Goal: Transaction & Acquisition: Purchase product/service

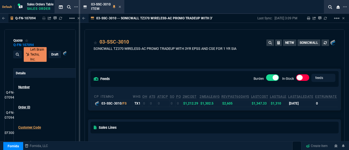
select select "4: SHAD"
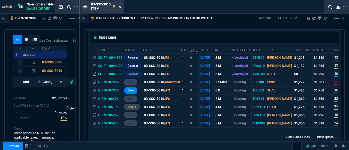
click at [121, 7] on icon at bounding box center [120, 6] width 2 height 3
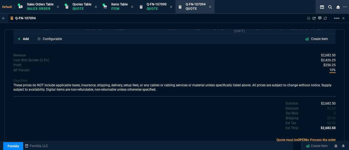
scroll to position [335, 0]
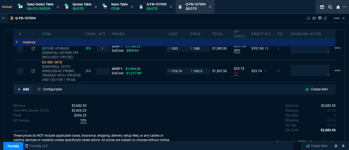
click at [22, 88] on link "Add" at bounding box center [23, 89] width 18 height 8
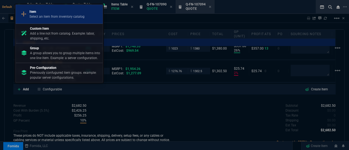
click at [66, 17] on p "Select an item from inventory catalog" at bounding box center [56, 16] width 55 height 5
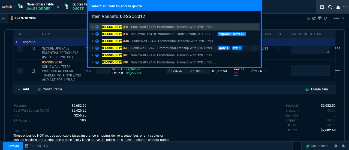
type input "Item Variants: 03-SSC-3012"
click at [107, 48] on mark "03-SSC-3012" at bounding box center [112, 48] width 20 height 4
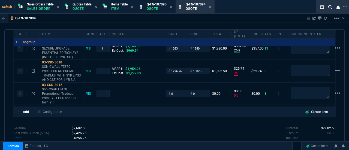
type input "1"
type input "26"
type input "357"
type input "2"
type input "26"
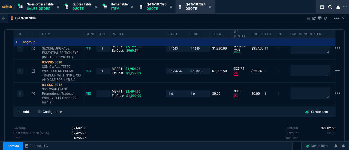
type input "0"
type input "21"
type input "33"
type input "100"
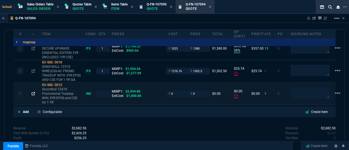
click at [34, 92] on icon at bounding box center [33, 93] width 3 height 3
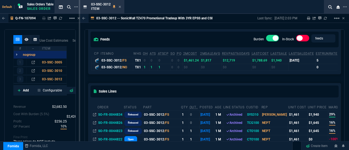
scroll to position [43, 0]
click at [119, 8] on fa-icon at bounding box center [120, 7] width 2 height 4
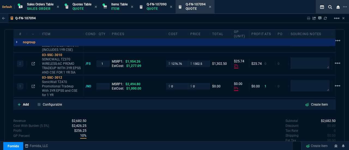
scroll to position [335, 0]
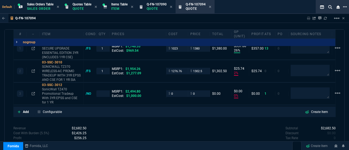
click at [345, 6] on icon at bounding box center [345, 7] width 4 height 4
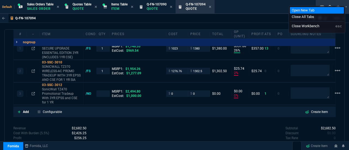
click at [307, 12] on li "Open New Tab" at bounding box center [317, 10] width 54 height 7
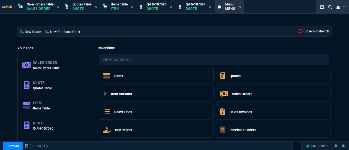
click at [115, 75] on h5 "Items" at bounding box center [118, 76] width 9 height 5
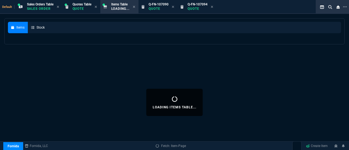
select select
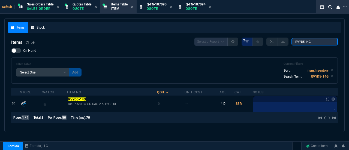
click at [317, 42] on input "RVYD5-14G" at bounding box center [315, 42] width 46 height 8
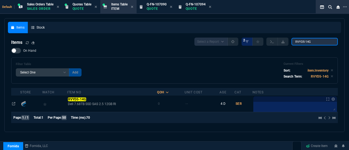
click at [317, 42] on input "RVYD5-14G" at bounding box center [315, 42] width 46 height 8
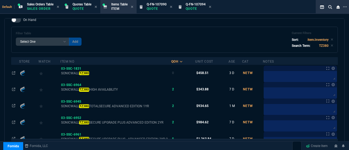
scroll to position [32, 0]
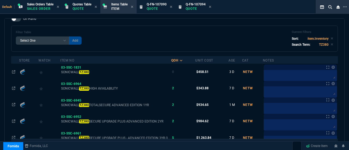
type input "TZ380"
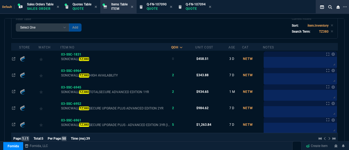
scroll to position [47, 0]
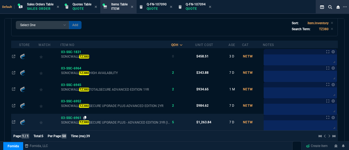
click at [86, 118] on icon at bounding box center [84, 117] width 3 height 3
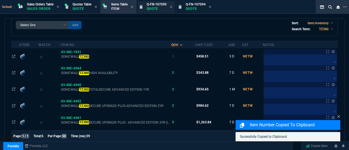
click at [157, 9] on p "Quote" at bounding box center [157, 9] width 20 height 4
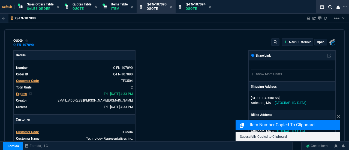
type input "54"
type input "105"
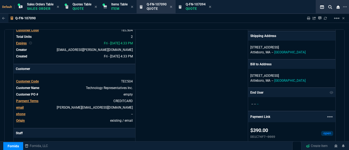
scroll to position [0, 0]
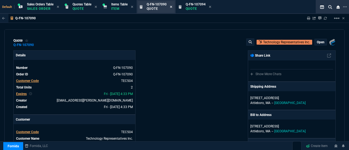
click at [172, 7] on icon at bounding box center [171, 7] width 2 height 2
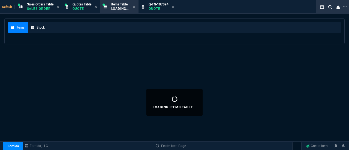
select select
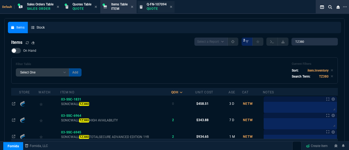
click at [159, 10] on p "Quote" at bounding box center [157, 9] width 20 height 4
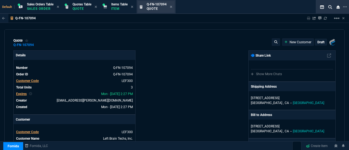
type input "26"
type input "357"
type input "2"
type input "26"
type input "1954.26"
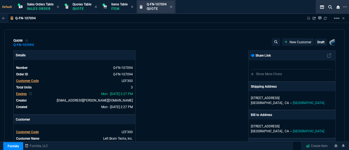
type input "0"
type input "2494.8"
type input "21"
type input "33"
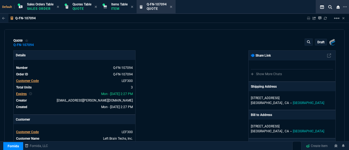
type input "100"
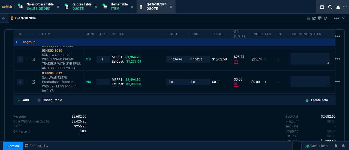
scroll to position [348, 0]
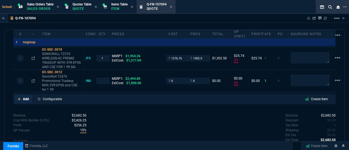
click at [24, 97] on p "Add" at bounding box center [26, 99] width 6 height 5
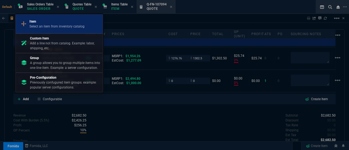
click at [47, 29] on p "Select an item from inventory catalog" at bounding box center [56, 26] width 55 height 5
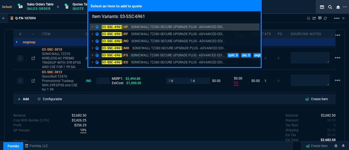
type input "Item Variants: 03-SSC-6961"
click at [104, 56] on mark "03-SSC-6961" at bounding box center [112, 55] width 20 height 4
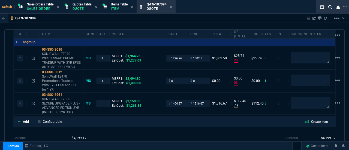
type input "26"
type input "357"
type input "2"
type input "26"
type input "0"
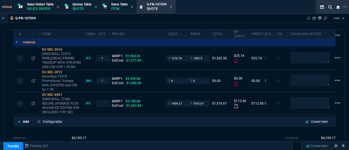
type input "0"
type input "7"
type input "112"
type input "21"
type input "33"
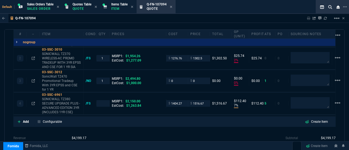
type input "100"
type input "29"
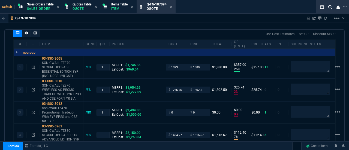
scroll to position [319, 0]
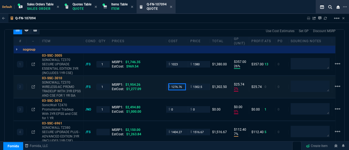
click at [180, 86] on input "1276.76" at bounding box center [177, 87] width 17 height 6
type input "1485"
click at [155, 80] on div "2 03-SSC-3010 SONICWALL TZ370 WIRELESS-AC PROMO TRADEUP WITH 3YR EPSS AND CSE F…" at bounding box center [175, 87] width 322 height 22
type input "1485"
type input "1"
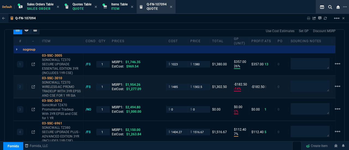
type input "-14"
type input "-182"
click at [50, 76] on div "03-SSC-3010" at bounding box center [61, 78] width 39 height 4
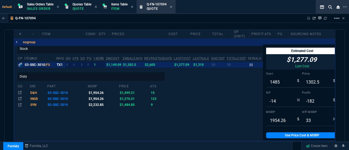
scroll to position [385, 0]
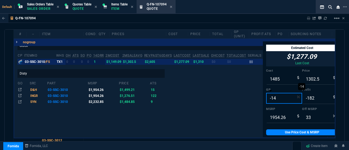
click at [283, 94] on input "-14" at bounding box center [284, 98] width 36 height 11
type input "2"
type input "1515"
type input "30"
type input "22"
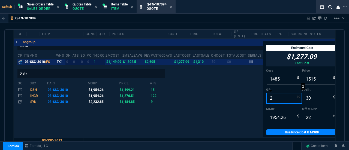
type input "20"
type input "1856"
type input "371"
type input "5"
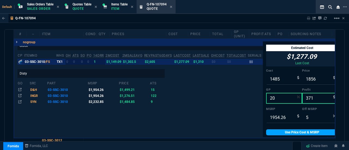
type input "20"
click at [280, 130] on link "Use Price Cost & MSRP" at bounding box center [302, 133] width 72 height 6
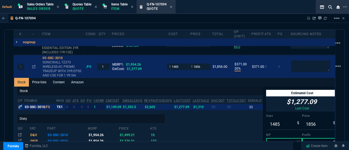
scroll to position [337, 0]
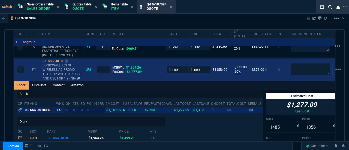
click at [55, 61] on div "03-SSC-3010" at bounding box center [62, 61] width 39 height 4
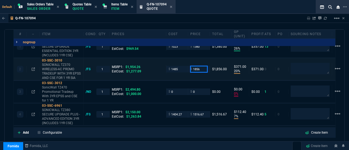
click at [203, 68] on input "1856" at bounding box center [198, 69] width 17 height 6
type input "1860"
click at [203, 20] on div "Q-FN-107094 Sharing Q-FN-107094 Link Dev Link Share on Teams linear_scale" at bounding box center [174, 18] width 349 height 9
type input "1860"
type input "375"
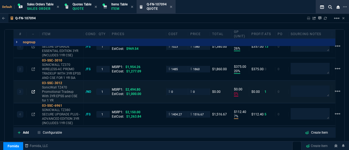
click at [32, 91] on icon at bounding box center [33, 91] width 3 height 3
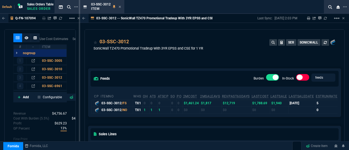
scroll to position [0, 0]
click at [120, 7] on icon at bounding box center [120, 6] width 2 height 3
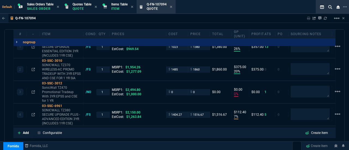
scroll to position [337, 0]
click at [339, 89] on mat-icon "linear_scale" at bounding box center [337, 91] width 7 height 7
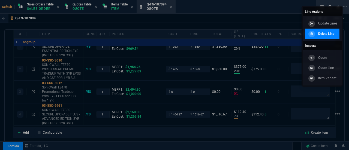
click at [314, 36] on div "Delete Line" at bounding box center [320, 34] width 27 height 6
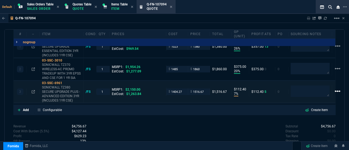
type input "26"
type input "357"
type input "20"
type input "375"
type input "7"
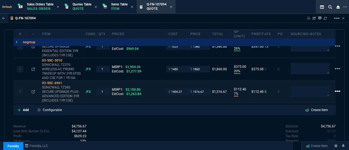
type input "112"
type input "21"
type input "5"
type input "29"
click at [337, 90] on mat-icon "linear_scale" at bounding box center [337, 91] width 7 height 7
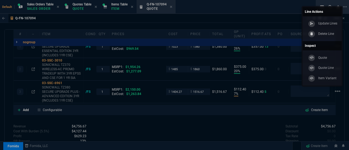
click at [247, 126] on div at bounding box center [174, 75] width 349 height 150
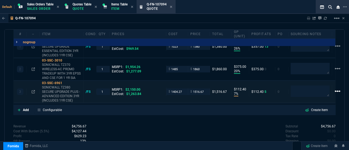
click at [338, 90] on mat-icon "linear_scale" at bounding box center [337, 91] width 7 height 7
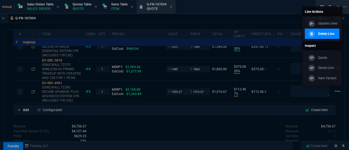
click at [318, 36] on p "Delete Line" at bounding box center [326, 33] width 16 height 5
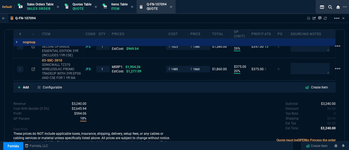
type input "26"
type input "357"
type input "20"
type input "375"
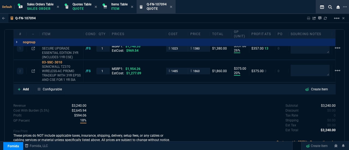
type input "21"
type input "5"
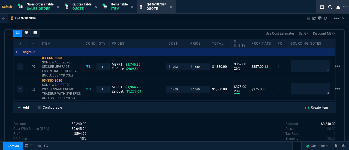
scroll to position [317, 0]
click at [118, 5] on span "Items Table" at bounding box center [119, 4] width 16 height 4
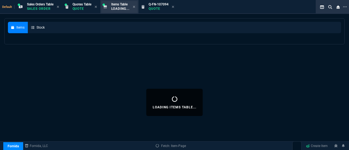
select select
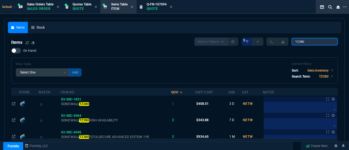
click at [313, 44] on input "TZ380" at bounding box center [315, 42] width 46 height 8
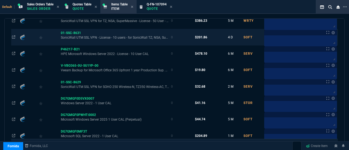
scroll to position [128, 0]
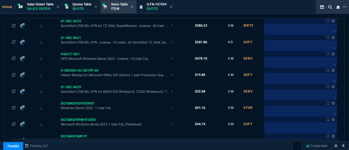
type input "10 USER SSL"
click at [157, 5] on span "Q-FN-107094" at bounding box center [157, 4] width 20 height 4
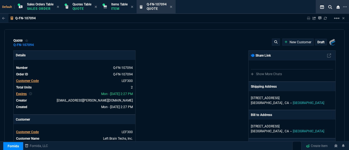
type input "26"
type input "357"
type input "20"
type input "375"
type input "21"
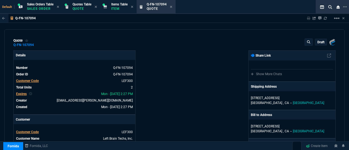
type input "5"
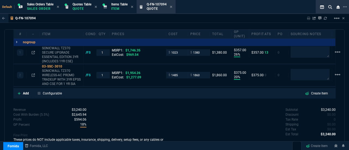
scroll to position [332, 0]
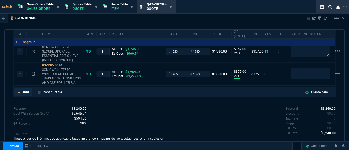
click at [25, 91] on p "Add" at bounding box center [26, 92] width 6 height 5
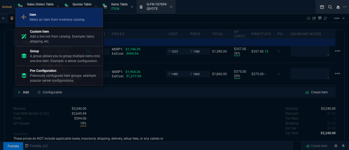
click at [61, 14] on p "Item" at bounding box center [56, 14] width 55 height 5
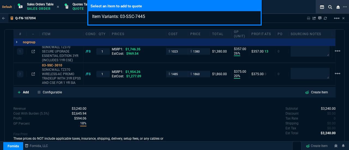
type input "Item Variants: 03-SSC-7445"
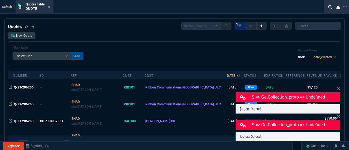
select select "23: SHAD"
select select
click at [19, 138] on link "Fornida" at bounding box center [20, 137] width 33 height 11
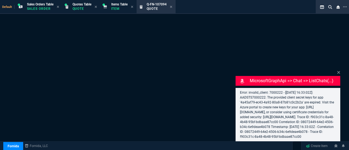
select select "4: SHAD"
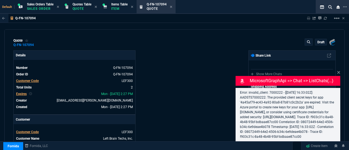
type input "26"
type input "357"
type input "20"
type input "375"
type input "21"
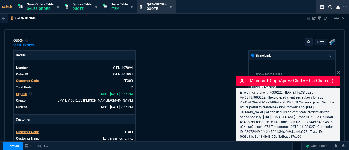
type input "5"
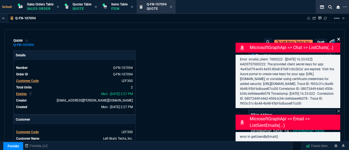
click at [338, 38] on icon at bounding box center [338, 39] width 3 height 3
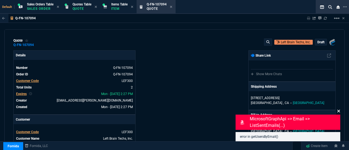
click at [338, 111] on icon at bounding box center [338, 111] width 3 height 4
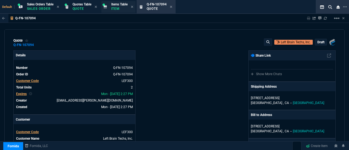
click at [121, 6] on span "Items Table" at bounding box center [119, 4] width 16 height 4
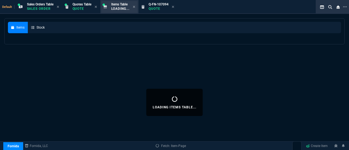
select select
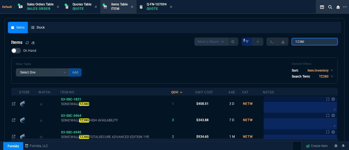
click at [320, 40] on input "TZ380" at bounding box center [315, 42] width 46 height 8
paste input "03-SSC-3009"
type input "03-SSC-3009"
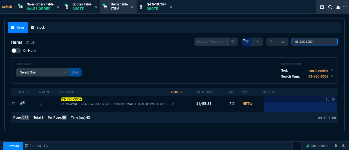
click at [330, 41] on input "03-SSC-3009" at bounding box center [315, 42] width 46 height 8
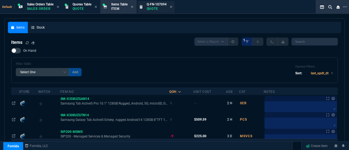
click at [155, 7] on p "Quote" at bounding box center [157, 9] width 20 height 4
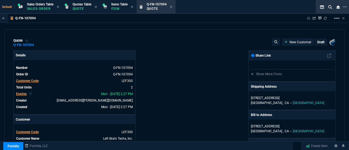
type input "26"
type input "357"
type input "20"
type input "375"
type input "21"
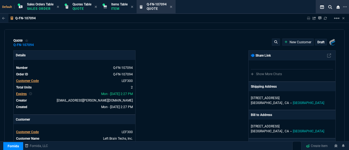
type input "5"
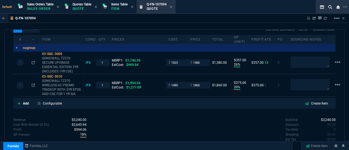
scroll to position [322, 0]
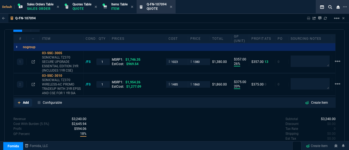
click at [24, 100] on p "Add" at bounding box center [26, 102] width 6 height 5
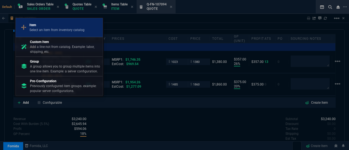
click at [41, 28] on p "Item" at bounding box center [56, 25] width 55 height 5
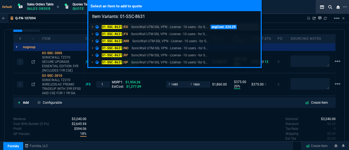
type input "Item Variants: 01-SSC-8631"
click at [107, 27] on mark "01-SSC-8631" at bounding box center [112, 27] width 20 height 4
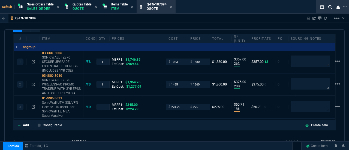
type input "26"
type input "357"
type input "20"
type input "375"
type input "18"
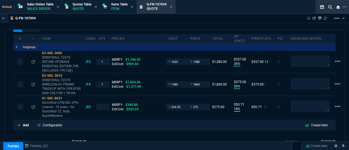
type input "51"
type input "21"
type input "5"
type input "20"
click at [102, 106] on input "number" at bounding box center [103, 107] width 8 height 6
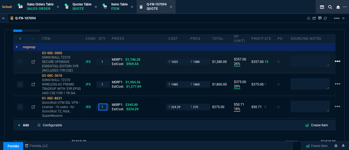
type input "1"
click at [338, 60] on mat-icon "linear_scale" at bounding box center [337, 61] width 7 height 7
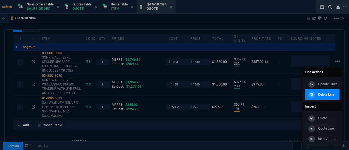
click at [327, 92] on p "Delete Line" at bounding box center [326, 94] width 16 height 5
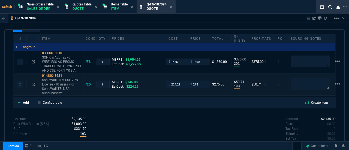
type input "20"
type input "375"
type input "18"
type input "51"
type input "5"
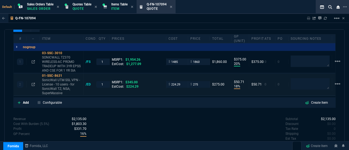
type input "20"
click at [66, 74] on icon at bounding box center [65, 75] width 3 height 3
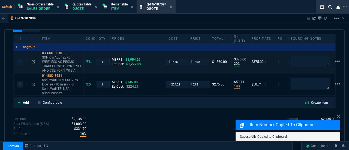
click at [126, 71] on div "1 03-SSC-3010 SONICWALL TZ370 WIRELESS-AC PROMO TRADEUP WITH 3YR EPSS AND CSE F…" at bounding box center [175, 62] width 322 height 22
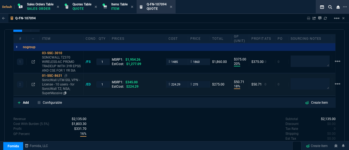
click at [46, 74] on div "01-SSC-8631" at bounding box center [61, 76] width 39 height 4
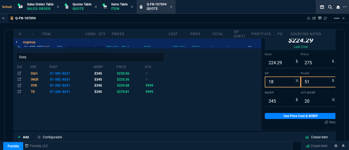
scroll to position [394, 0]
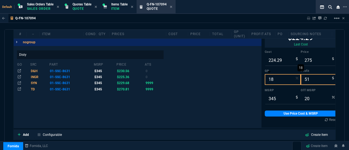
click at [277, 80] on input "18" at bounding box center [283, 79] width 36 height 11
type input "2"
type input "229"
type input "5"
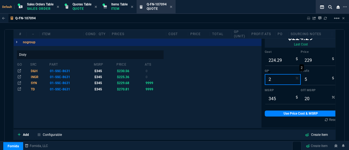
type input "34"
type input "20"
type input "280"
type input "56"
type input "19"
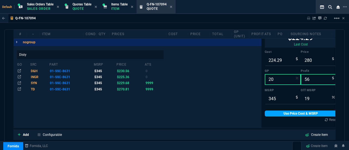
type input "20"
click at [299, 113] on link "Use Price Cost & MSRP" at bounding box center [301, 114] width 72 height 6
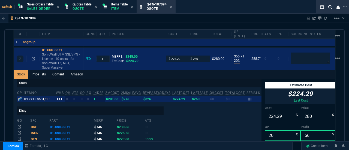
scroll to position [347, 0]
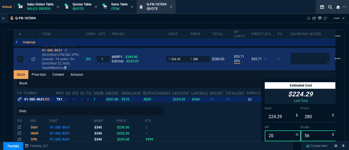
click at [53, 49] on div "01-SSC-8631" at bounding box center [61, 50] width 39 height 4
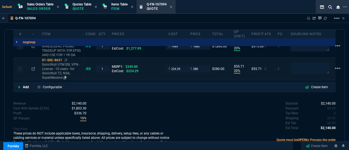
scroll to position [335, 0]
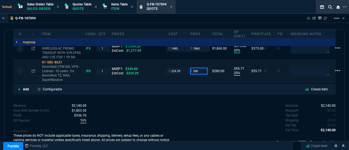
click at [201, 68] on input "280" at bounding box center [198, 71] width 17 height 6
type input "290"
click at [198, 98] on div "quote Q-FN-107094 Left Brain Techs, Inc. draft Fornida, LLC 2609 Technology Dr …" at bounding box center [174, 93] width 340 height 128
type input "290"
type input "23"
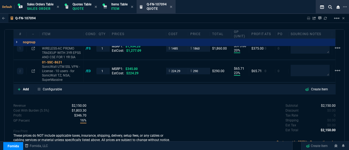
type input "66"
type input "16"
click at [203, 72] on input "290" at bounding box center [198, 71] width 17 height 6
click at [196, 116] on div "Subtotal $2,150.00 Discount $0.00 Tax Rate 0 Shipping $0.00 Est Tax $0.00 Est T…" at bounding box center [255, 118] width 161 height 30
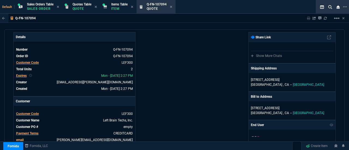
scroll to position [0, 0]
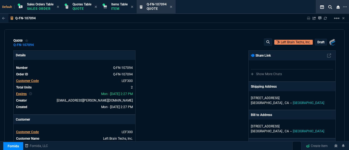
click at [318, 42] on p "draft" at bounding box center [320, 42] width 7 height 4
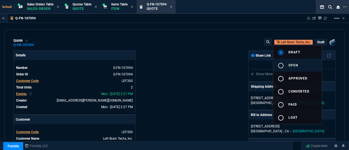
click at [284, 65] on div "radio_button_unchecked" at bounding box center [283, 65] width 11 height 7
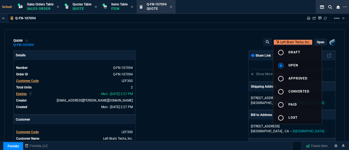
type input "20"
type input "375"
type input "23"
type input "66"
type input "5"
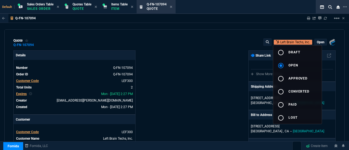
type input "16"
click at [189, 83] on div at bounding box center [174, 75] width 349 height 150
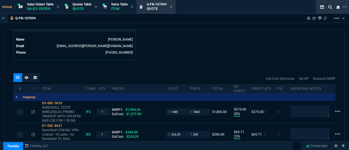
scroll to position [270, 0]
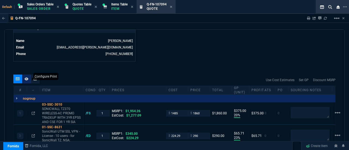
click at [26, 78] on icon at bounding box center [27, 78] width 4 height 3
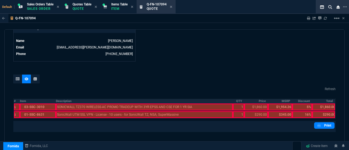
click at [63, 99] on th "Description" at bounding box center [144, 101] width 177 height 5
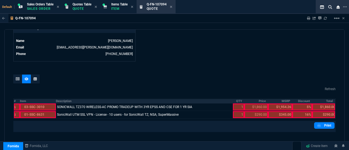
click at [238, 100] on th "QTY" at bounding box center [238, 101] width 11 height 5
click at [258, 100] on th "Price" at bounding box center [256, 101] width 24 height 5
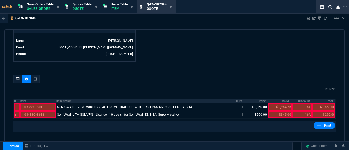
click at [325, 100] on th "Total" at bounding box center [323, 101] width 23 height 5
click at [323, 124] on link "Print" at bounding box center [324, 125] width 20 height 7
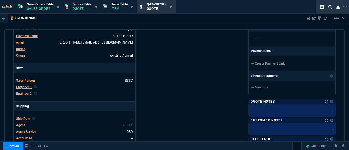
scroll to position [113, 0]
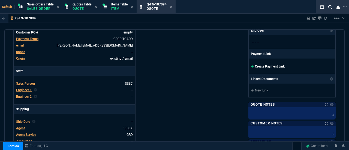
click at [261, 65] on link "Create Payment Link" at bounding box center [268, 67] width 34 height 4
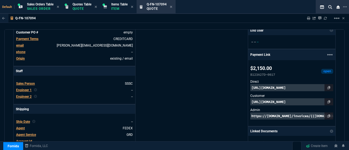
click at [258, 100] on p "https://pay.fornida.com/public/quotes/Q-FN-107094/checkout" at bounding box center [291, 101] width 83 height 7
click at [261, 88] on p "https://invoice.stripe.com/i/acct_1NlHLHDXpnq5UzUZ/live_YWNjdF8xTmxITEhEWHBucTV…" at bounding box center [291, 87] width 83 height 7
click at [268, 100] on p "https://pay.fornida.com/public/quotes/Q-FN-107094/checkout" at bounding box center [291, 101] width 83 height 7
click at [328, 101] on icon at bounding box center [329, 101] width 3 height 3
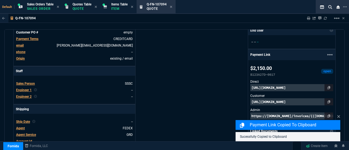
click at [310, 100] on p "https://pay.fornida.com/public/quotes/Q-FN-107094/checkout" at bounding box center [291, 101] width 83 height 7
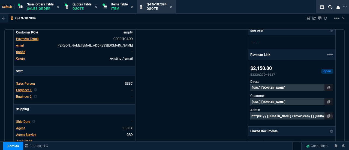
click at [311, 101] on p "https://pay.fornida.com/public/quotes/Q-FN-107094/checkout" at bounding box center [291, 101] width 83 height 7
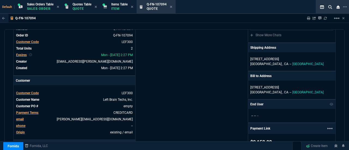
scroll to position [0, 0]
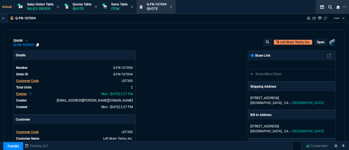
click at [38, 44] on icon at bounding box center [37, 44] width 3 height 3
click at [172, 7] on icon at bounding box center [171, 6] width 2 height 3
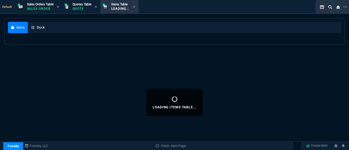
select select
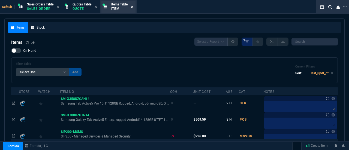
click at [133, 7] on icon at bounding box center [132, 7] width 2 height 2
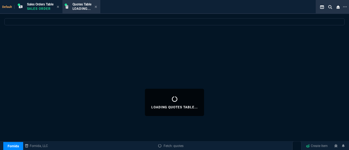
select select
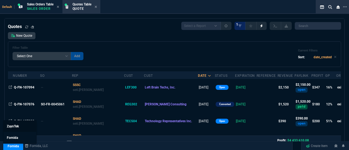
click at [18, 127] on span "ZaynTek" at bounding box center [13, 127] width 12 height 4
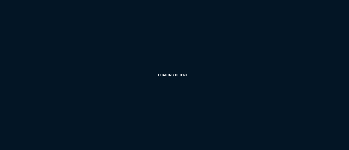
select select "4: SHAD"
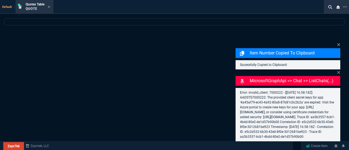
select select
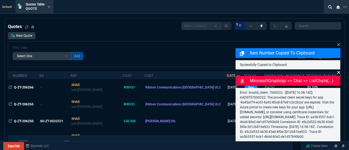
click at [338, 70] on icon at bounding box center [338, 72] width 3 height 4
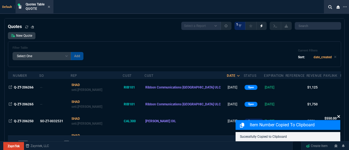
click at [339, 117] on icon at bounding box center [338, 116] width 3 height 3
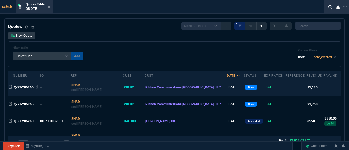
click at [28, 87] on span "Q-ZT-206266" at bounding box center [24, 88] width 20 height 4
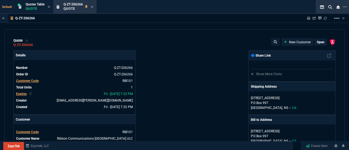
type input "20"
type input "226"
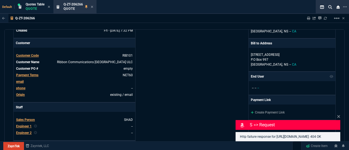
scroll to position [77, 0]
click at [339, 115] on icon at bounding box center [338, 117] width 3 height 4
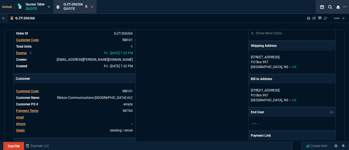
scroll to position [38, 0]
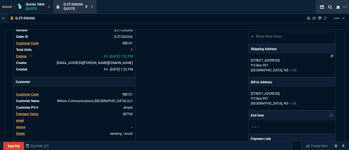
click at [291, 65] on p "P.O Box 997" at bounding box center [292, 65] width 82 height 5
select select "CA"
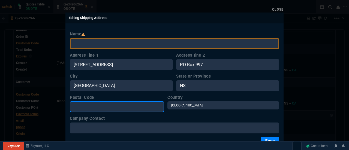
click at [106, 105] on input "Postal Code" at bounding box center [117, 106] width 94 height 11
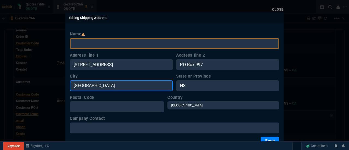
click at [92, 83] on input "Halifax" at bounding box center [121, 85] width 103 height 11
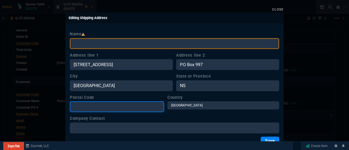
click at [90, 104] on input "Postal Code" at bounding box center [117, 106] width 94 height 11
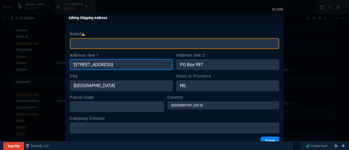
click at [165, 64] on input "1741 Lower Water Street" at bounding box center [121, 64] width 103 height 11
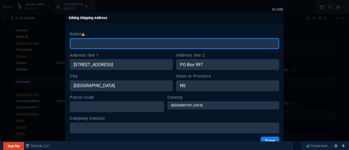
click at [158, 44] on input "Name" at bounding box center [174, 43] width 209 height 11
type input "Ribbon Communications Canada ULC"
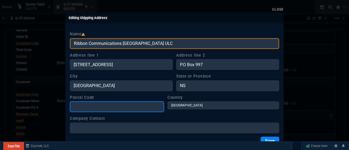
type input "K2V 1C2"
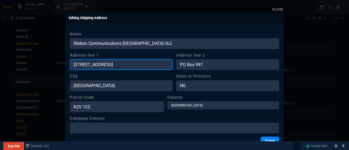
click at [138, 64] on input "1741 Lower Water Street" at bounding box center [121, 64] width 103 height 11
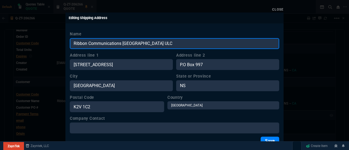
click at [148, 45] on input "Ribbon Communications Canada ULC" at bounding box center [174, 43] width 209 height 11
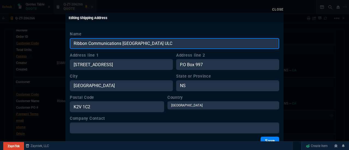
click at [148, 45] on input "Ribbon Communications Canada ULC" at bounding box center [174, 43] width 209 height 11
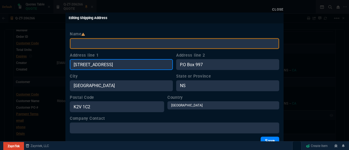
click at [139, 62] on input "1741 Lower Water Street" at bounding box center [121, 64] width 103 height 11
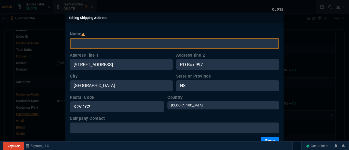
click at [278, 8] on link "Close" at bounding box center [277, 10] width 11 height 4
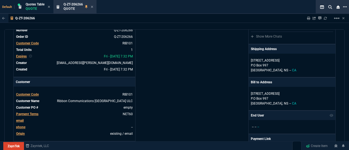
click at [347, 7] on icon at bounding box center [345, 6] width 4 height 1
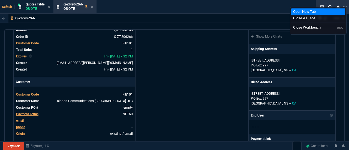
click at [310, 11] on li "Open New Tab" at bounding box center [318, 11] width 54 height 7
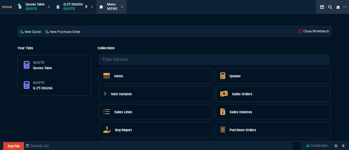
click at [235, 92] on h5 "Sales Orders" at bounding box center [242, 94] width 20 height 5
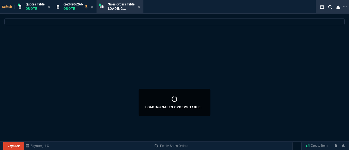
select select
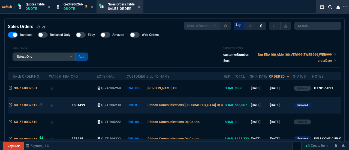
click at [31, 104] on span "SO-ZT-0032512" at bounding box center [25, 105] width 23 height 4
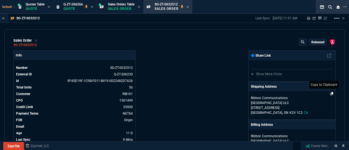
click at [331, 92] on icon at bounding box center [332, 93] width 3 height 3
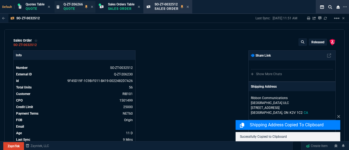
click at [67, 6] on span "Q-ZT-206266" at bounding box center [73, 4] width 19 height 4
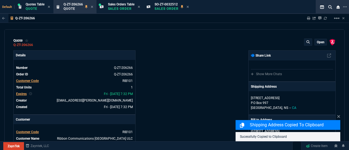
type input "20"
type input "226"
click at [304, 103] on p "P.O Box 997" at bounding box center [292, 103] width 82 height 5
select select "CA"
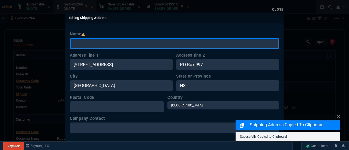
click at [145, 42] on input "Name" at bounding box center [174, 43] width 209 height 11
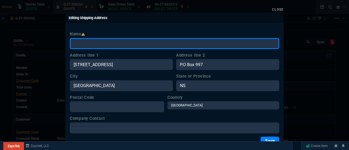
paste input "Ribbon Communications Canada ULC 500 Palladium Drive Suite 2100 Ottawa, ON K2V …"
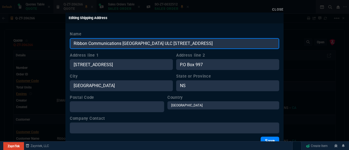
drag, startPoint x: 250, startPoint y: 44, endPoint x: 232, endPoint y: 43, distance: 17.5
click at [232, 43] on input "Ribbon Communications Canada ULC 500 Palladium Drive Suite 2100 Ottawa, ON K2V …" at bounding box center [174, 43] width 209 height 11
type input "Ribbon Communications Canada ULC 500 Palladium Drive Suite 2100 Ottawa, ON K2V …"
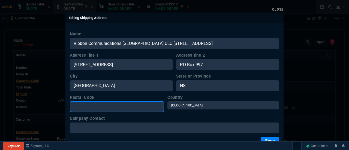
click at [138, 105] on input "Postal Code" at bounding box center [117, 106] width 94 height 11
paste input "K2V 1C2"
type input "K2V 1C2"
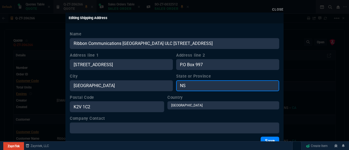
click at [197, 85] on input "NS" at bounding box center [227, 85] width 103 height 11
type input "ON"
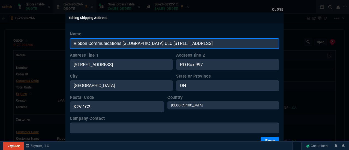
click at [256, 42] on input "Ribbon Communications Canada ULC 500 Palladium Drive Suite 2100 Ottawa, ON K2V …" at bounding box center [174, 43] width 209 height 11
drag, startPoint x: 222, startPoint y: 44, endPoint x: 209, endPoint y: 43, distance: 13.1
click at [209, 43] on input "Ribbon Communications Canada ULC 500 Palladium Drive Suite 2100 Ottawa" at bounding box center [174, 43] width 209 height 11
type input "Ribbon Communications Canada ULC 500 Palladium Drive Suite 2100 Ottawa"
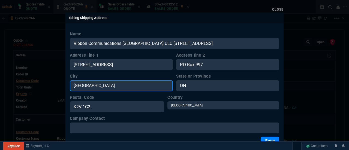
click at [112, 82] on input "Halifax" at bounding box center [121, 85] width 103 height 11
paste input "Ottawa"
type input "Ottawa"
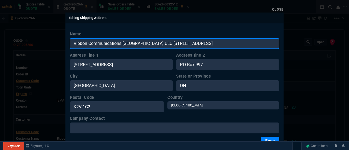
click at [227, 42] on input "Ribbon Communications Canada ULC 500 Palladium Drive Suite 2100 Ottawa" at bounding box center [174, 43] width 209 height 11
drag, startPoint x: 211, startPoint y: 43, endPoint x: 148, endPoint y: 41, distance: 62.5
click at [148, 41] on input "Ribbon Communications Canada ULC 500 Palladium Drive Suite 2100" at bounding box center [174, 43] width 209 height 11
type input "Ribbon Communications Canada ULC 500 Palladium Drive Suite 2100"
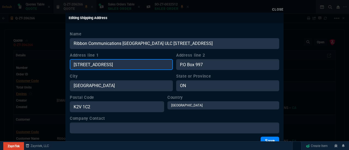
click at [139, 65] on input "1741 Lower Water Street" at bounding box center [121, 64] width 103 height 11
paste input "500 Palladium Drive Suite 2100"
type input "500 Palladium Drive Suite 2100"
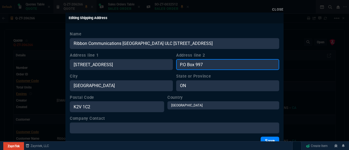
click at [208, 64] on input "P.O Box 997" at bounding box center [227, 64] width 103 height 11
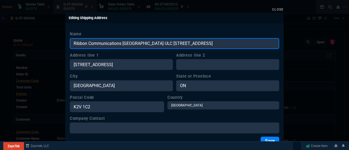
click at [209, 44] on input "Ribbon Communications Canada ULC 500 Palladium Drive Suite 2100" at bounding box center [174, 43] width 209 height 11
type input "Ribbon Communications Canada ULC 500"
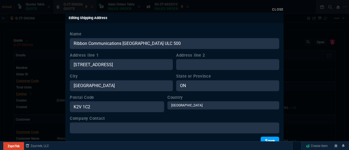
click at [266, 139] on button "Save" at bounding box center [270, 141] width 19 height 9
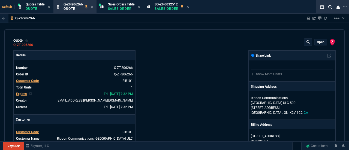
click at [319, 41] on p "open" at bounding box center [321, 42] width 8 height 4
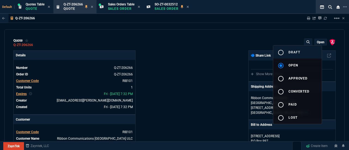
click at [293, 51] on span "draft" at bounding box center [295, 52] width 12 height 4
type input "20"
type input "226"
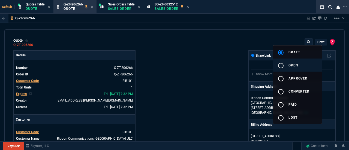
click at [282, 67] on mat-icon "radio_button_unchecked" at bounding box center [281, 65] width 7 height 7
type input "20"
type input "226"
click at [210, 83] on div at bounding box center [174, 75] width 349 height 150
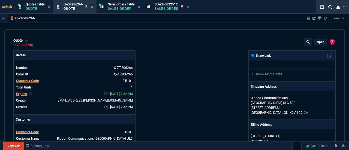
scroll to position [32, 0]
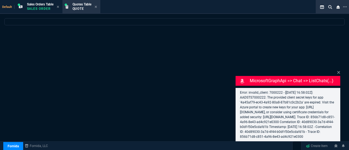
select select "4: SHAD"
select select
